Goal: Book appointment/travel/reservation

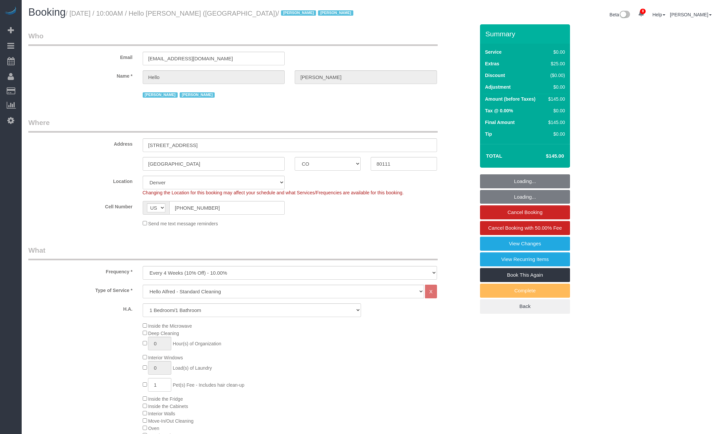
select select "CO"
select select "spot1"
select select "number:89"
select select "number:90"
select select "number:13"
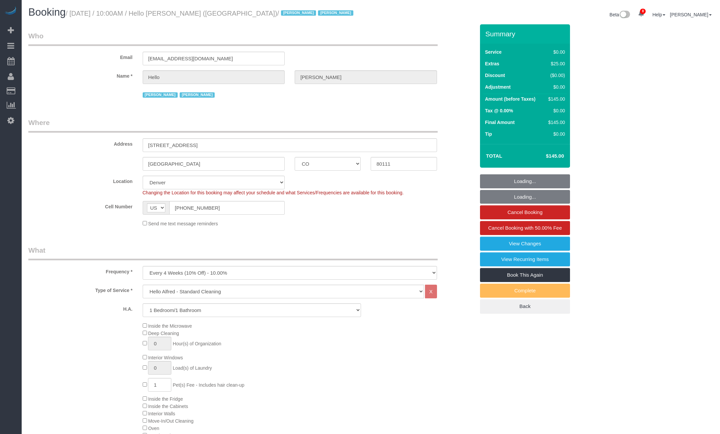
select select "number:6"
select select "spot33"
select select "1"
click at [193, 143] on input "[STREET_ADDRESS]" at bounding box center [290, 145] width 294 height 14
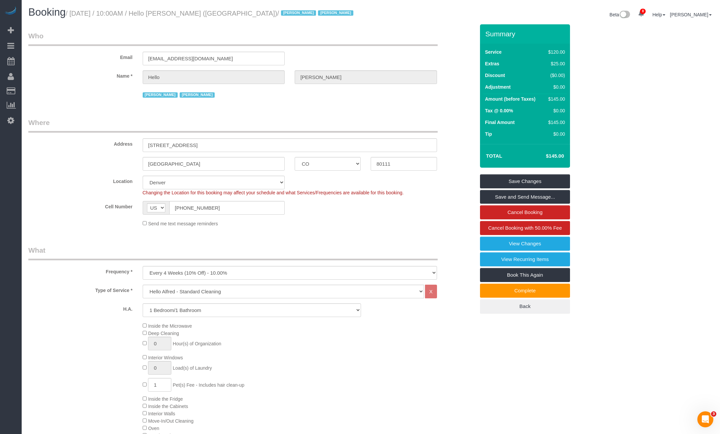
click at [534, 88] on td "Adjustment" at bounding box center [513, 88] width 61 height 12
